Goal: Navigation & Orientation: Find specific page/section

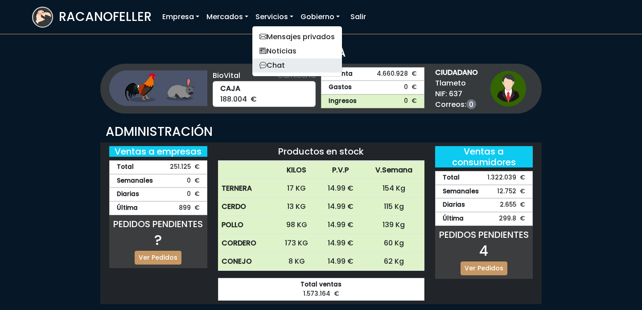
click at [284, 60] on link "Chat" at bounding box center [297, 65] width 90 height 14
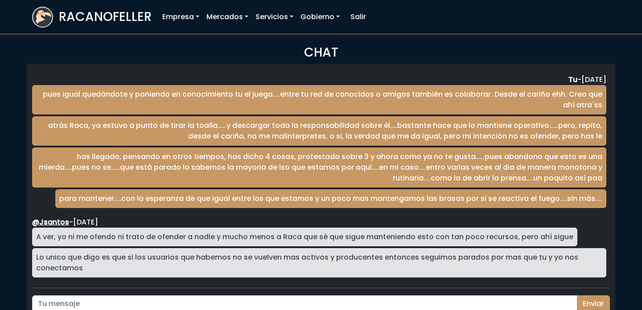
scroll to position [1475, 0]
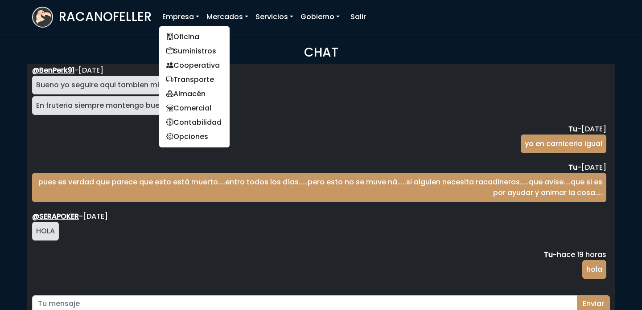
click at [192, 15] on link "Empresa" at bounding box center [181, 17] width 44 height 18
click at [193, 37] on link "Oficina" at bounding box center [194, 37] width 70 height 14
